Goal: Information Seeking & Learning: Understand process/instructions

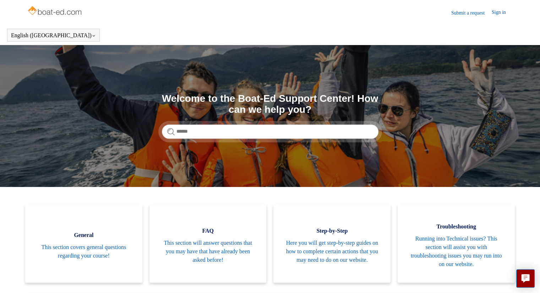
click at [463, 13] on link "Submit a request" at bounding box center [471, 12] width 40 height 7
click at [466, 13] on link "Submit a request" at bounding box center [471, 12] width 40 height 7
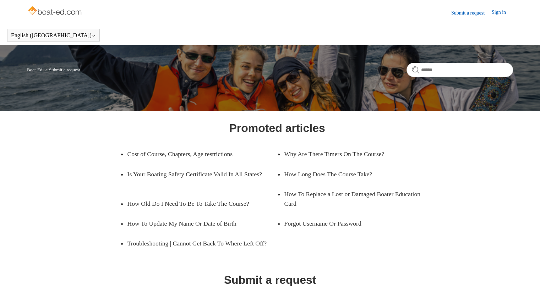
scroll to position [79, 0]
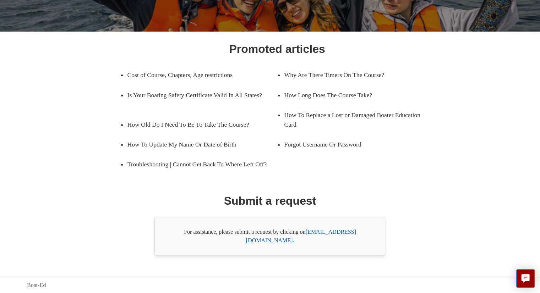
click at [329, 240] on link "support@boat-ed.com" at bounding box center [301, 236] width 110 height 15
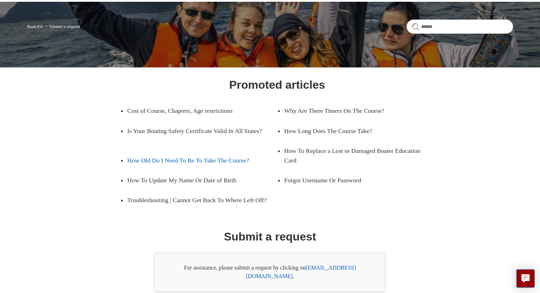
scroll to position [44, 0]
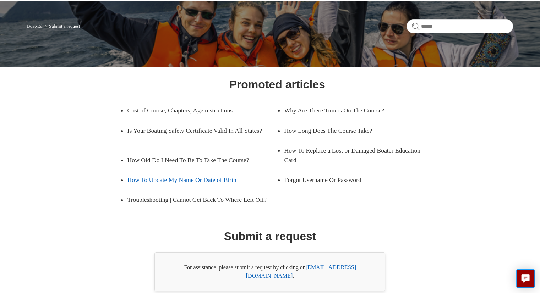
click at [153, 178] on link "How To Update My Name Or Date of Birth" at bounding box center [196, 180] width 139 height 20
